Goal: Information Seeking & Learning: Learn about a topic

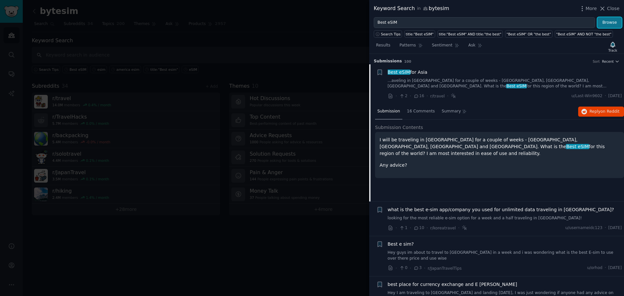
click at [600, 26] on button "Browse" at bounding box center [610, 22] width 24 height 11
click at [312, 57] on div at bounding box center [312, 148] width 624 height 296
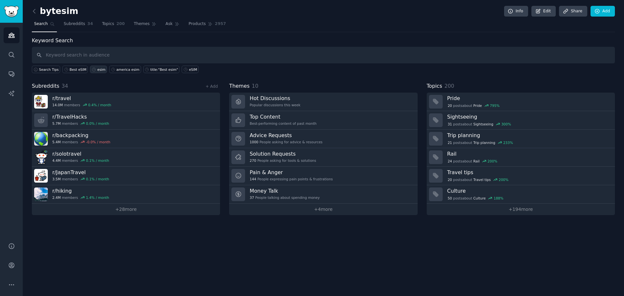
click at [92, 68] on icon at bounding box center [94, 69] width 5 height 5
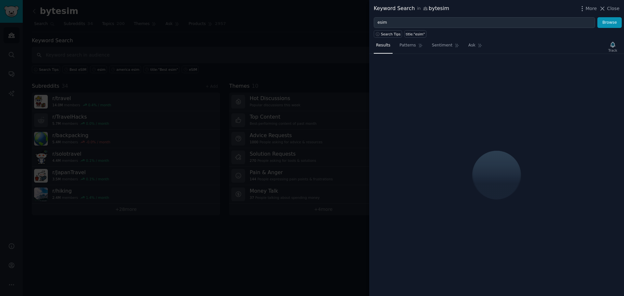
drag, startPoint x: 213, startPoint y: 127, endPoint x: 154, endPoint y: 165, distance: 70.1
click at [212, 127] on div at bounding box center [312, 148] width 624 height 296
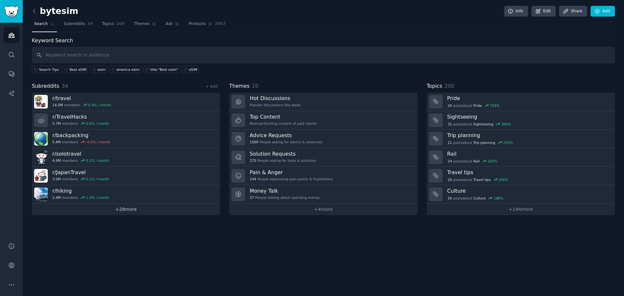
click at [150, 213] on link "+ 28 more" at bounding box center [126, 209] width 188 height 11
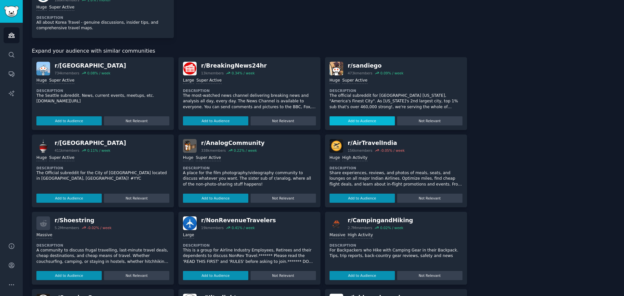
scroll to position [778, 0]
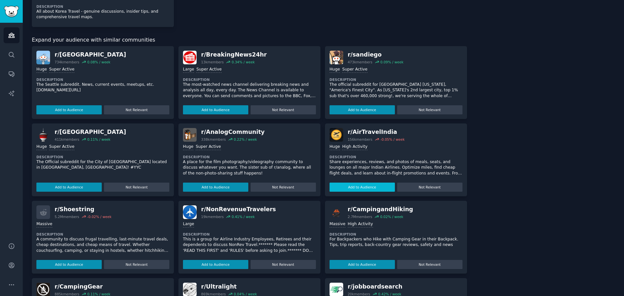
click at [361, 187] on button "Add to Audience" at bounding box center [362, 187] width 65 height 9
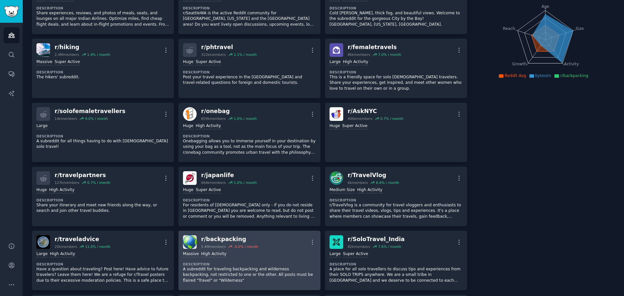
scroll to position [0, 0]
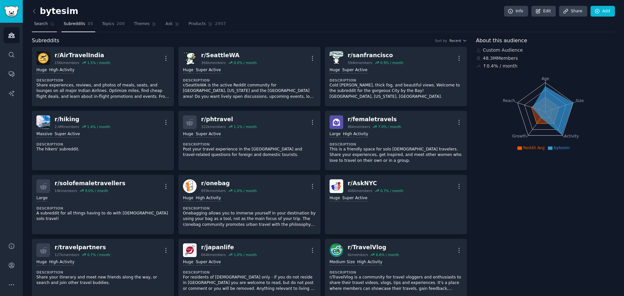
click at [46, 27] on span "Search" at bounding box center [41, 24] width 14 height 6
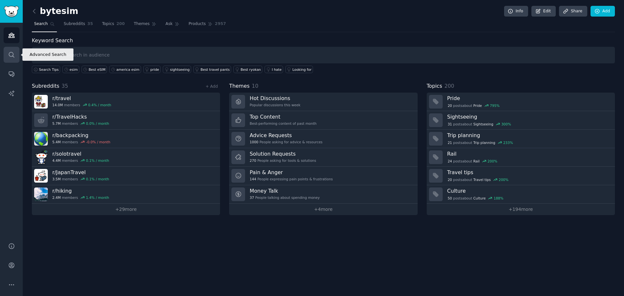
click at [15, 48] on link "Search" at bounding box center [12, 55] width 16 height 16
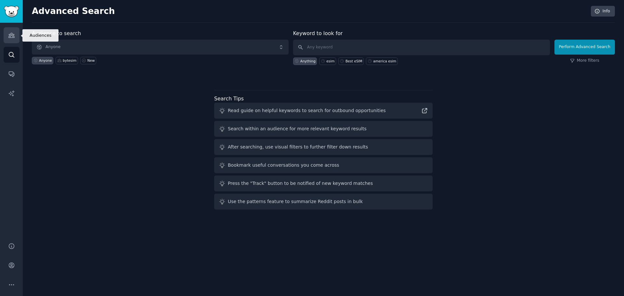
click at [17, 39] on link "Audiences" at bounding box center [12, 35] width 16 height 16
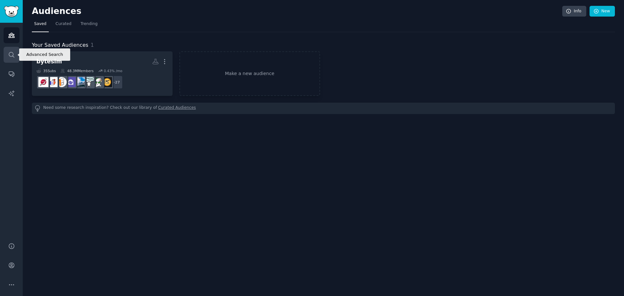
click at [12, 61] on link "Search" at bounding box center [12, 55] width 16 height 16
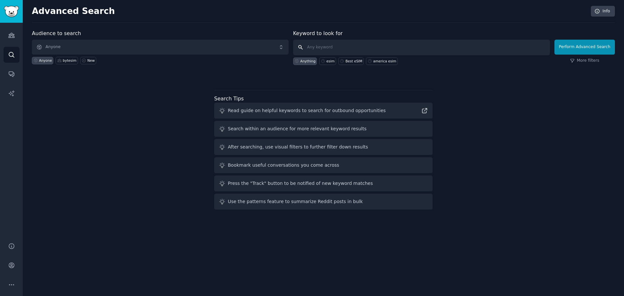
click at [314, 42] on input "text" at bounding box center [421, 48] width 257 height 16
type input "travel"
click at [589, 44] on button "Perform Advanced Search" at bounding box center [585, 47] width 60 height 15
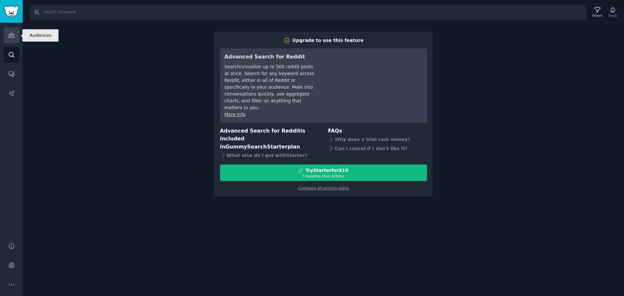
click at [9, 29] on link "Audiences" at bounding box center [12, 35] width 16 height 16
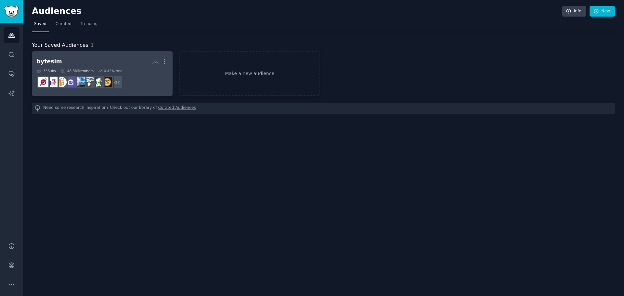
click at [154, 73] on dd "+ 27" at bounding box center [102, 82] width 132 height 18
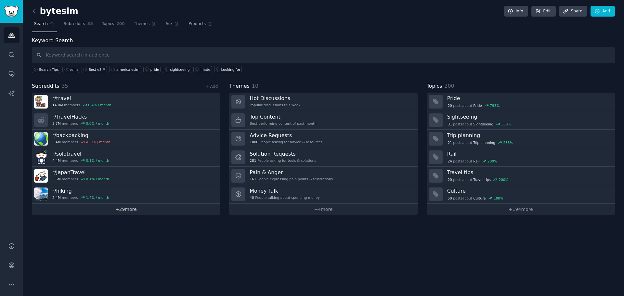
click at [132, 214] on link "+ 29 more" at bounding box center [126, 209] width 188 height 11
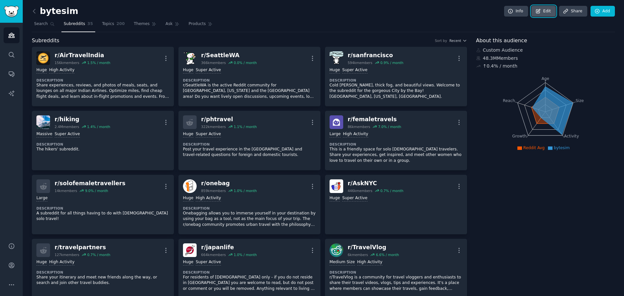
click at [539, 14] on link "Edit" at bounding box center [544, 11] width 24 height 11
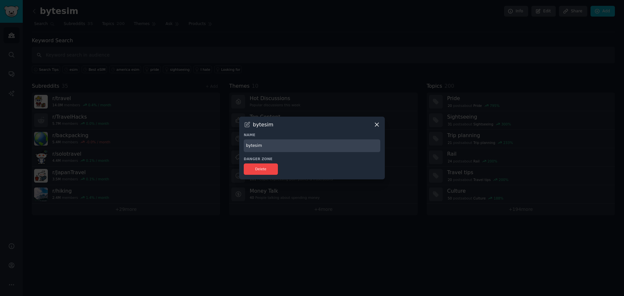
click at [374, 124] on icon at bounding box center [377, 124] width 7 height 7
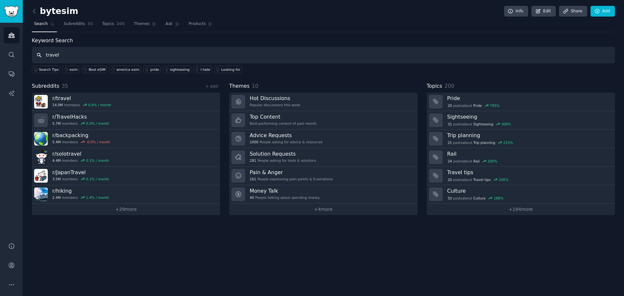
type input "travel"
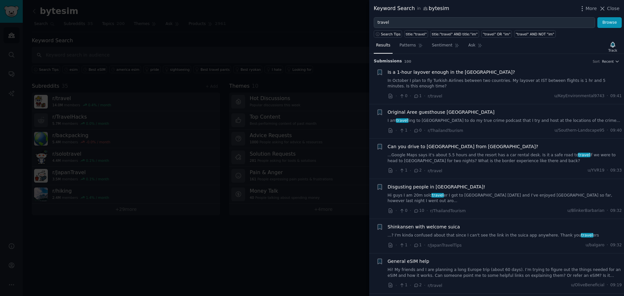
click at [312, 82] on div at bounding box center [312, 148] width 624 height 296
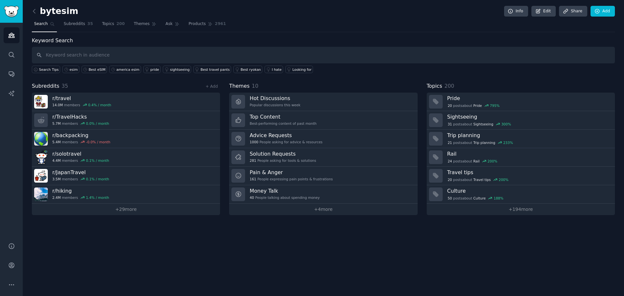
click at [478, 37] on div "Keyword Search Search Tips esim Best eSIM america esim pride sightseeing Best t…" at bounding box center [323, 55] width 583 height 37
